Goal: Communication & Community: Answer question/provide support

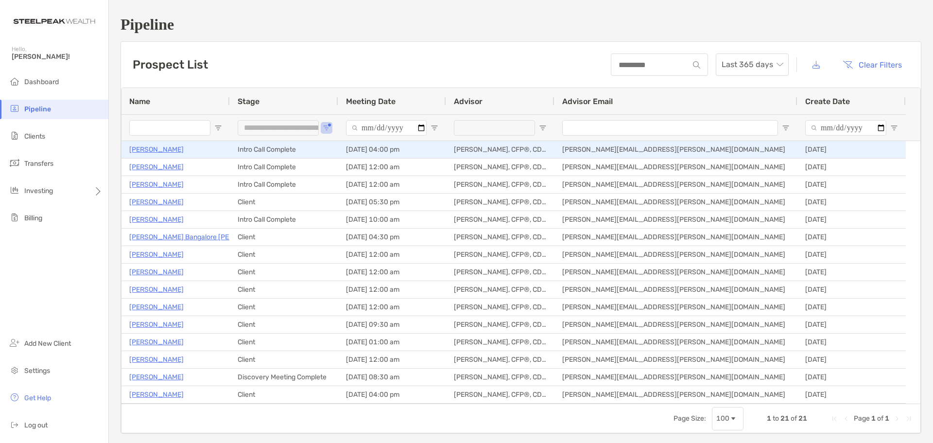
click at [156, 151] on p "[PERSON_NAME]" at bounding box center [156, 149] width 54 height 12
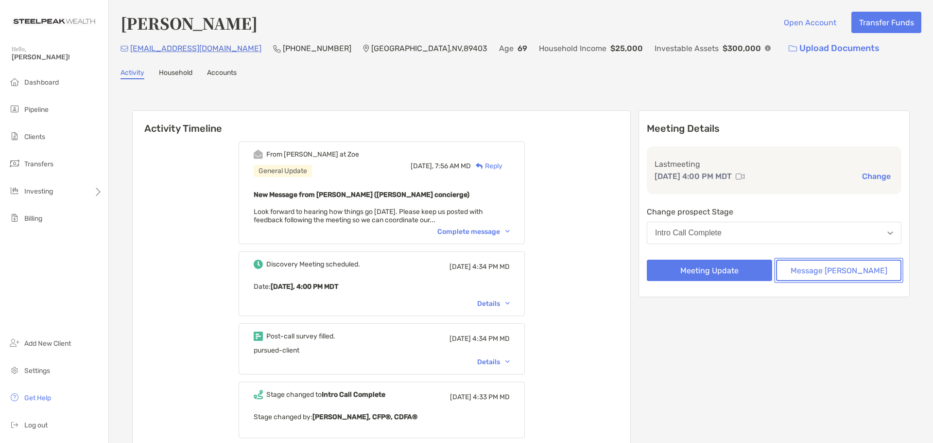
click at [828, 272] on button "Message [PERSON_NAME]" at bounding box center [838, 270] width 125 height 21
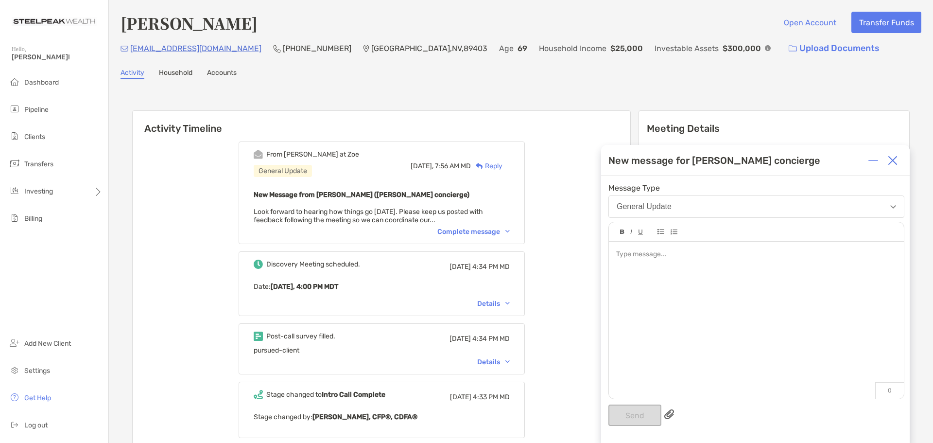
click at [811, 280] on div at bounding box center [756, 315] width 295 height 147
click at [633, 417] on button "Send" at bounding box center [635, 414] width 53 height 21
